Goal: Transaction & Acquisition: Register for event/course

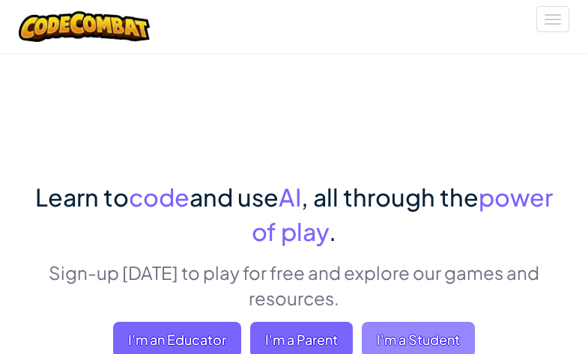
click at [401, 330] on span "I'm a Student" at bounding box center [418, 340] width 113 height 36
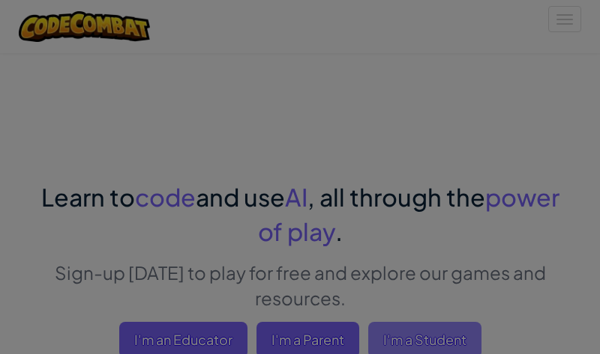
scroll to position [4, 0]
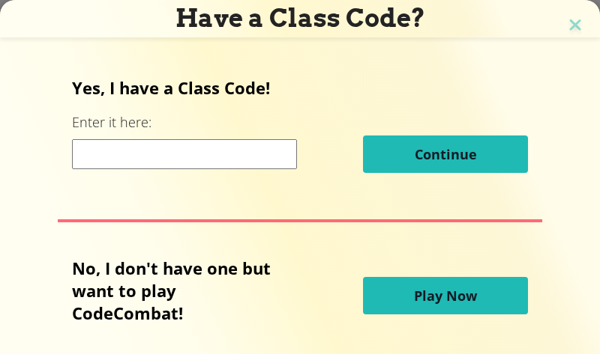
click at [195, 158] on input at bounding box center [184, 154] width 225 height 30
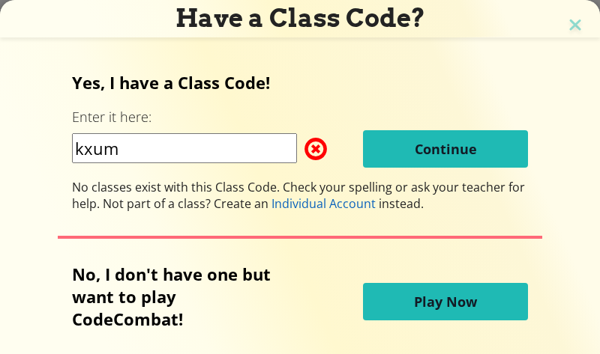
click at [178, 149] on input "kxum" at bounding box center [184, 148] width 225 height 30
type input "KXUH"
drag, startPoint x: 490, startPoint y: 154, endPoint x: 94, endPoint y: 139, distance: 396.7
click at [94, 139] on input "KXUH" at bounding box center [184, 148] width 225 height 30
